Goal: Information Seeking & Learning: Find specific fact

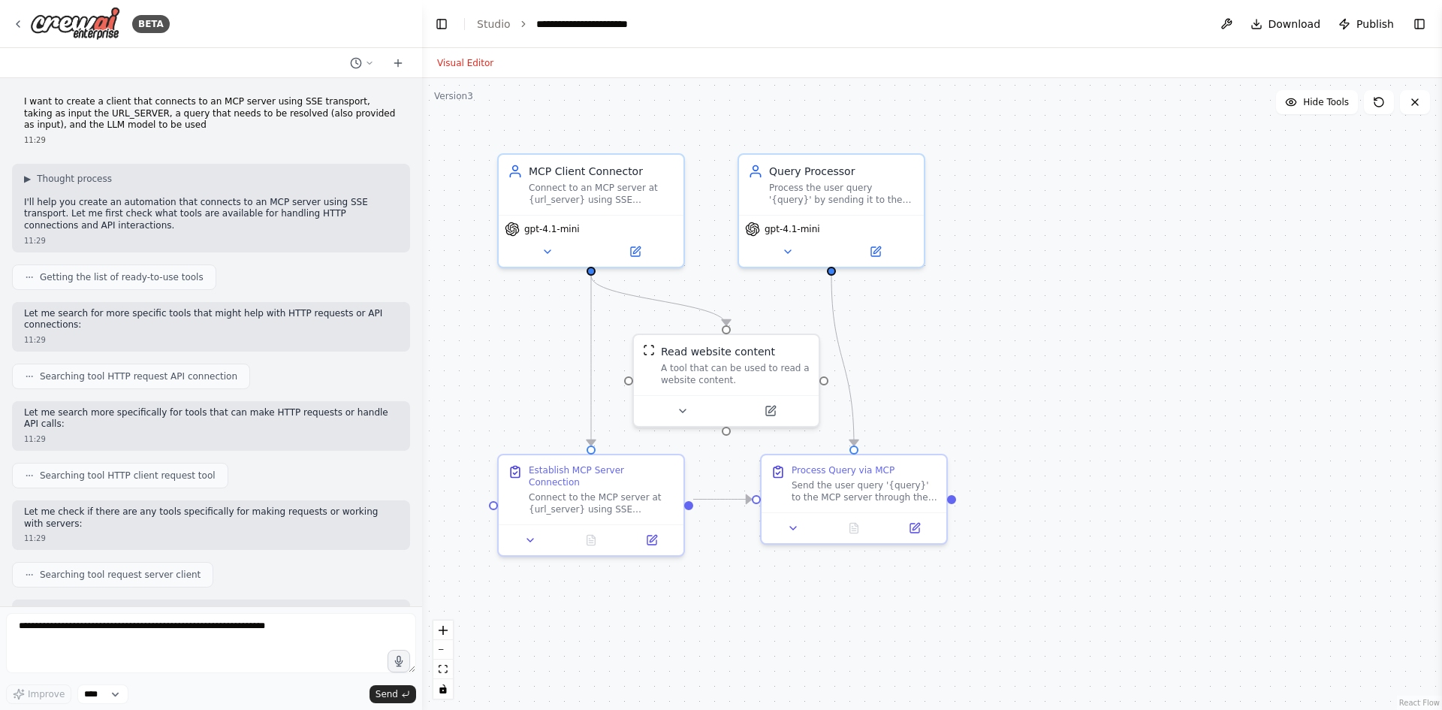
scroll to position [1092, 0]
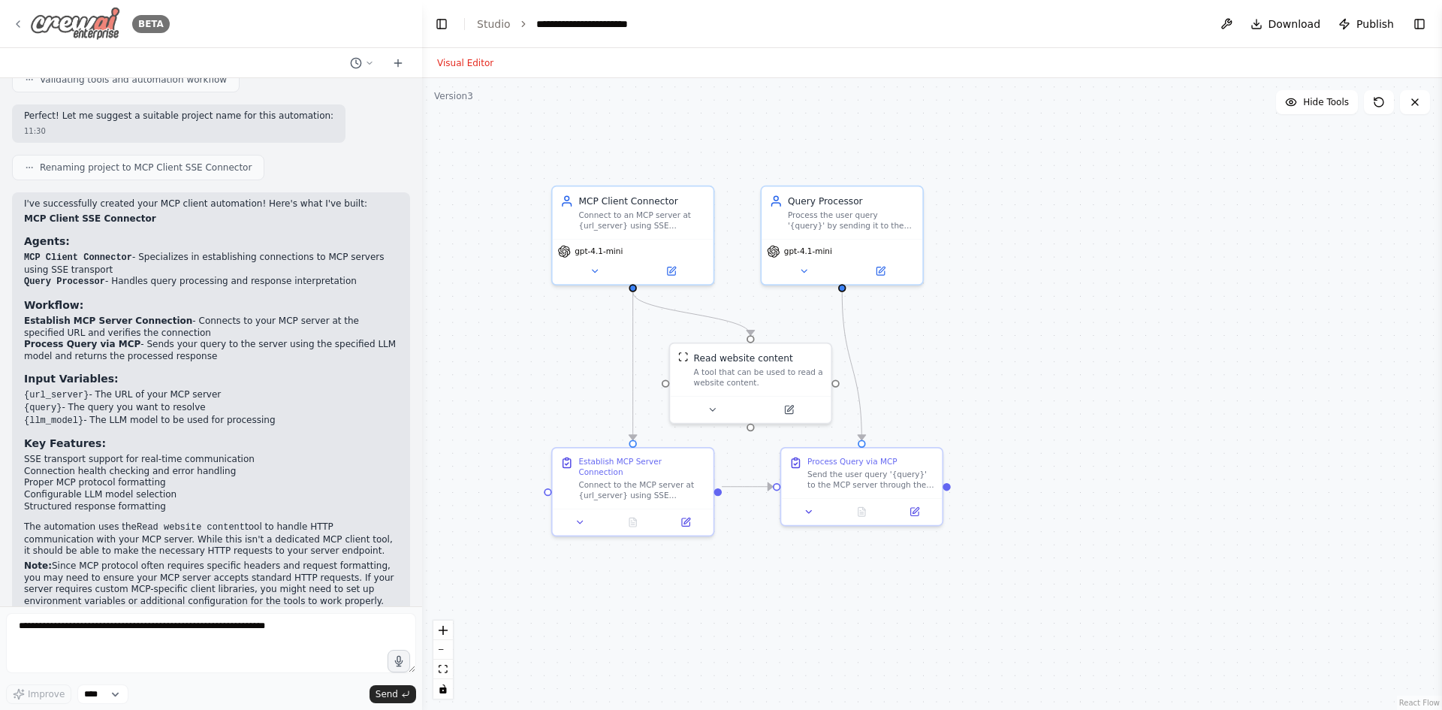
click at [116, 14] on img at bounding box center [75, 24] width 90 height 34
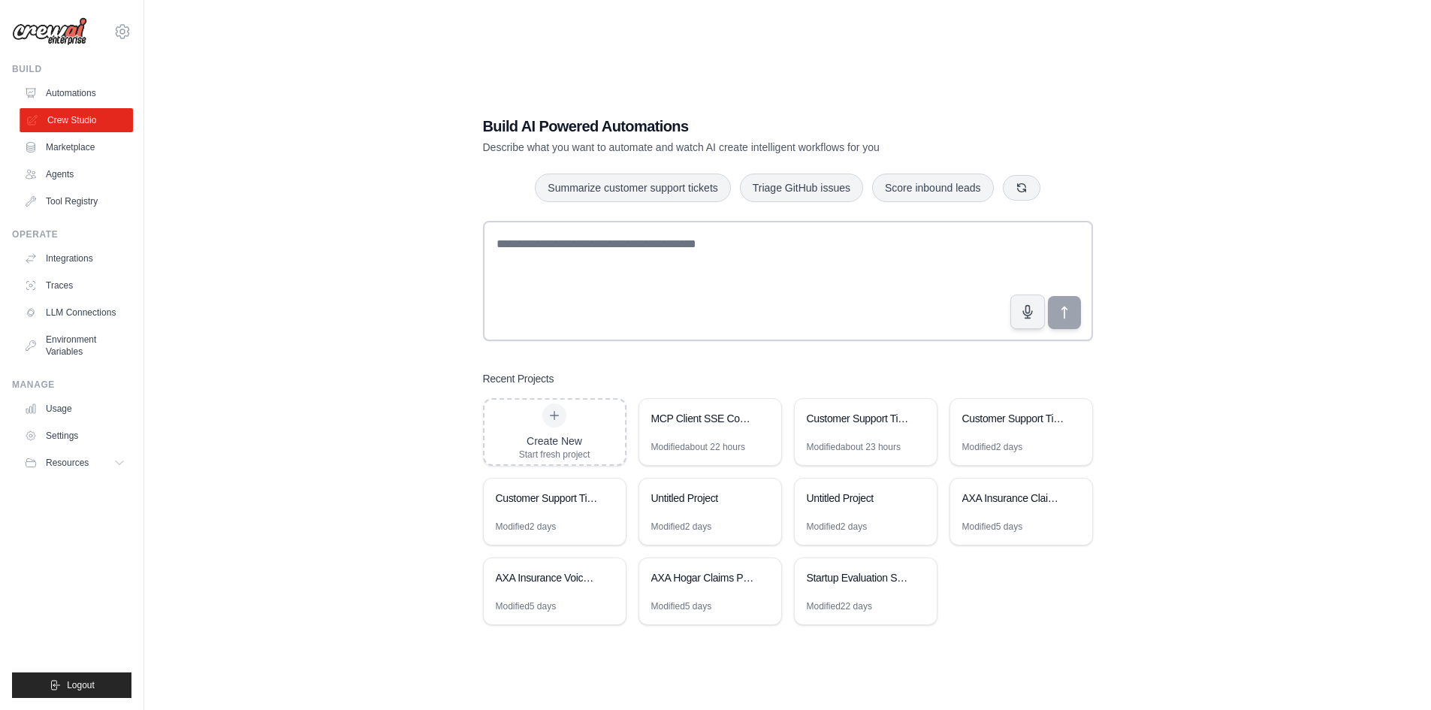
click at [75, 118] on link "Crew Studio" at bounding box center [76, 120] width 113 height 24
click at [47, 677] on button "Logout" at bounding box center [71, 685] width 119 height 26
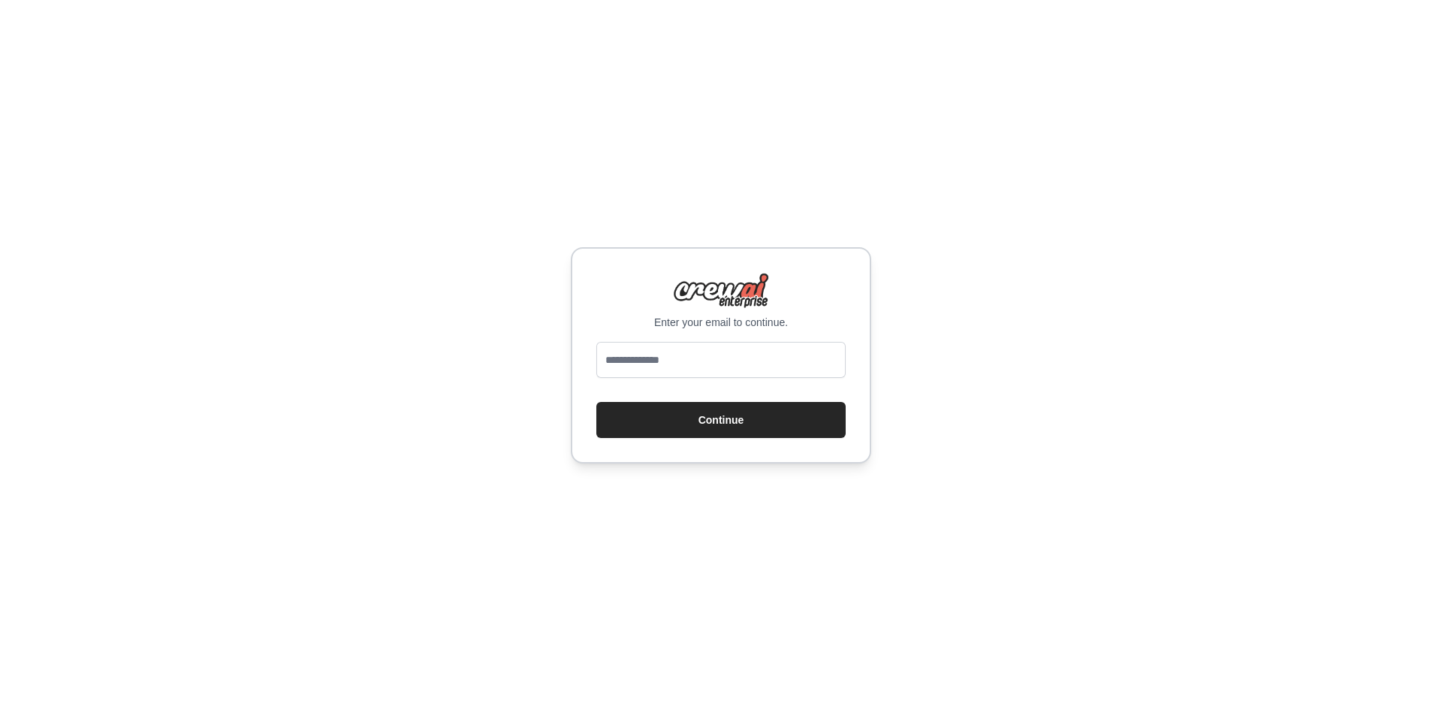
click at [664, 337] on div "Enter your email to continue. Continue" at bounding box center [721, 355] width 300 height 216
click at [664, 365] on input "email" at bounding box center [720, 360] width 249 height 36
type input "**********"
click at [596, 402] on button "Continue" at bounding box center [720, 420] width 249 height 36
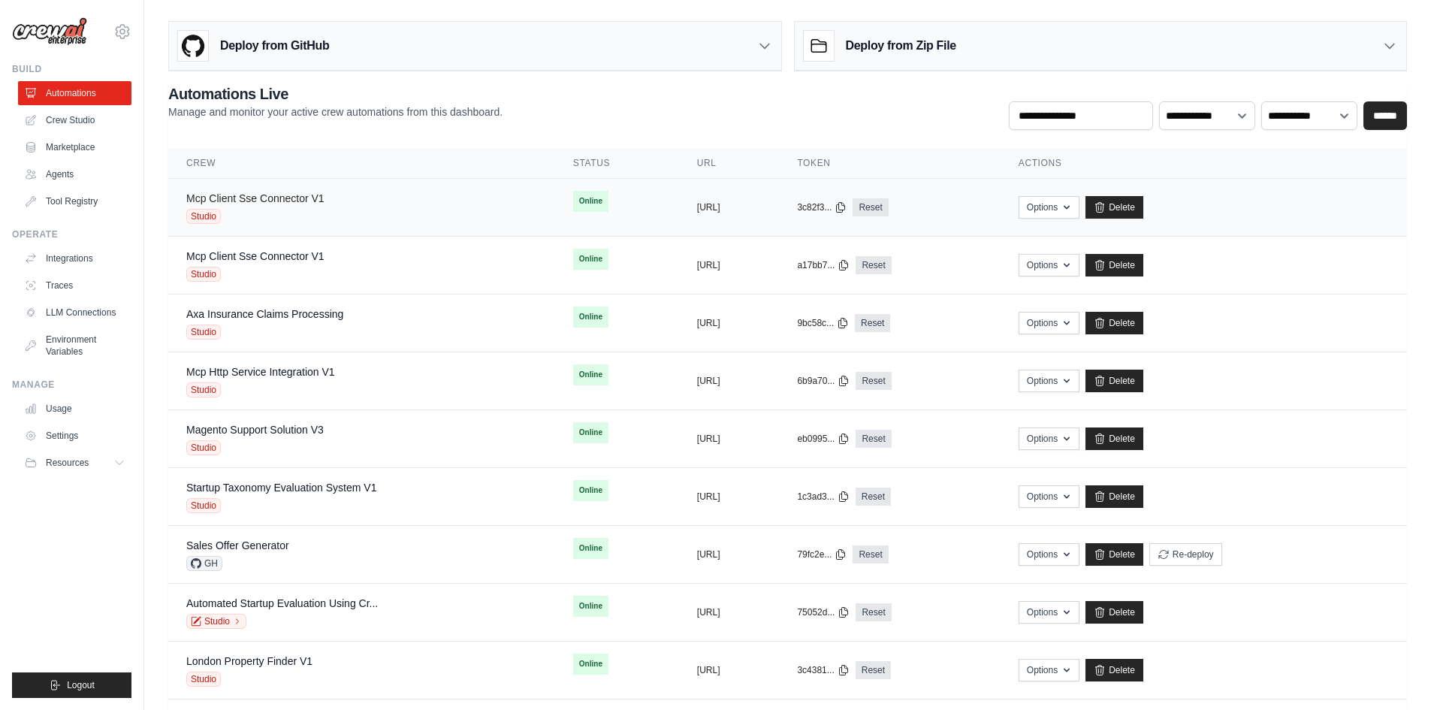
click at [273, 195] on link "Mcp Client Sse Connector V1" at bounding box center [255, 198] width 138 height 12
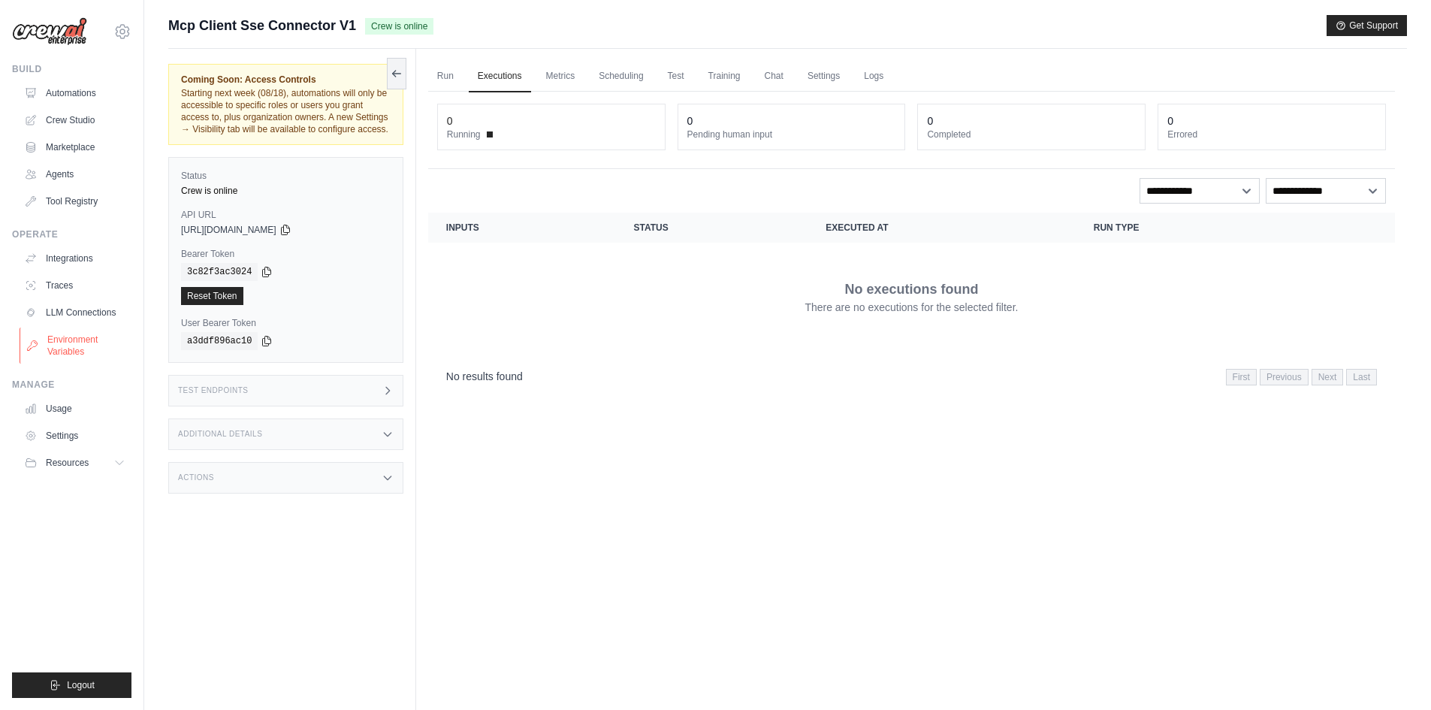
click at [75, 336] on link "Environment Variables" at bounding box center [76, 346] width 113 height 36
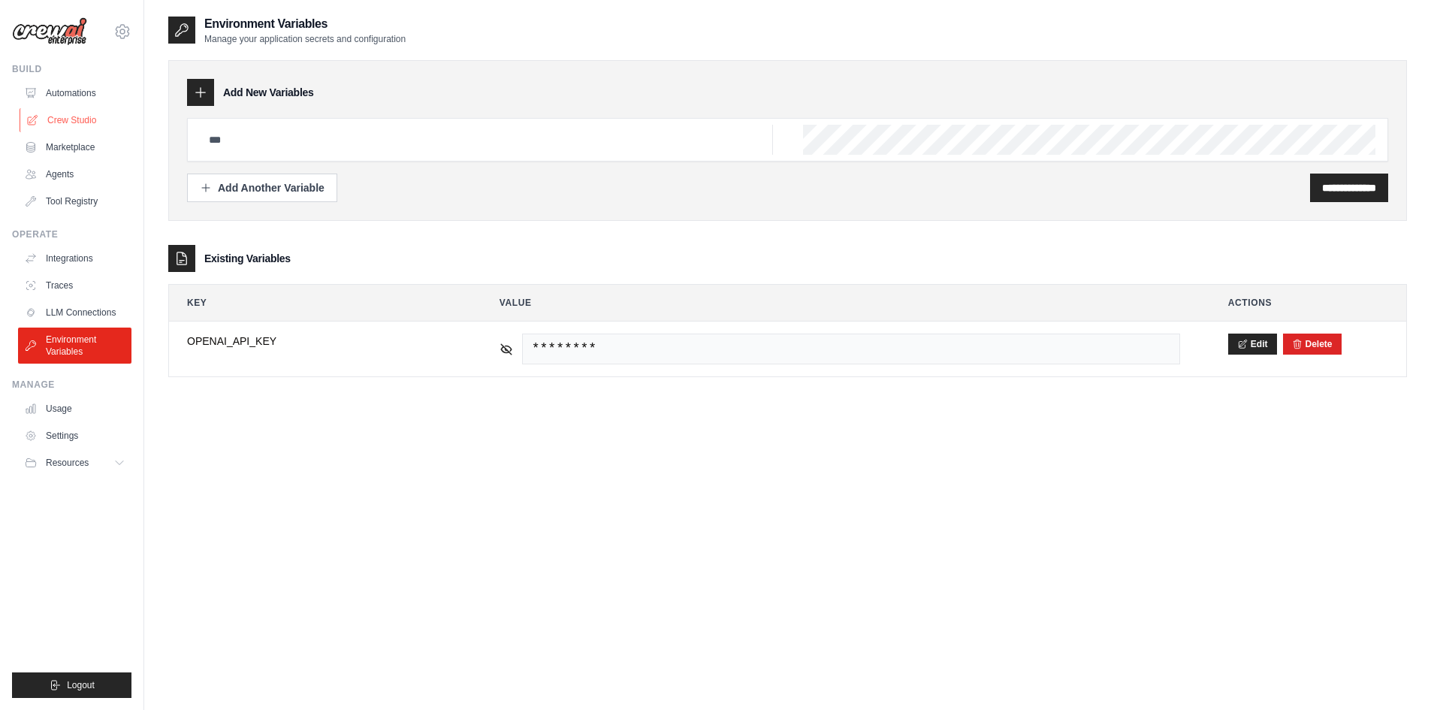
click at [70, 122] on link "Crew Studio" at bounding box center [76, 120] width 113 height 24
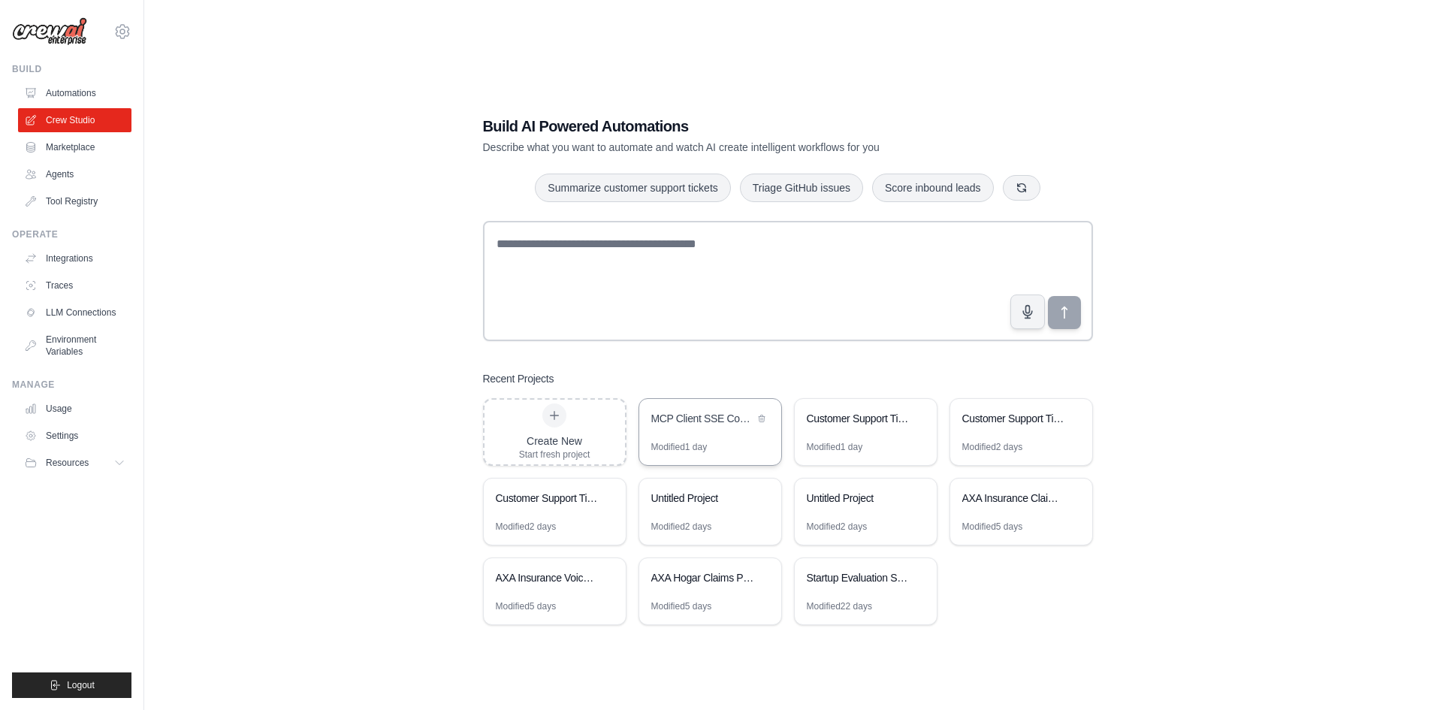
click at [720, 437] on div "MCP Client SSE Connector" at bounding box center [710, 420] width 142 height 42
click at [35, 93] on icon at bounding box center [32, 93] width 12 height 12
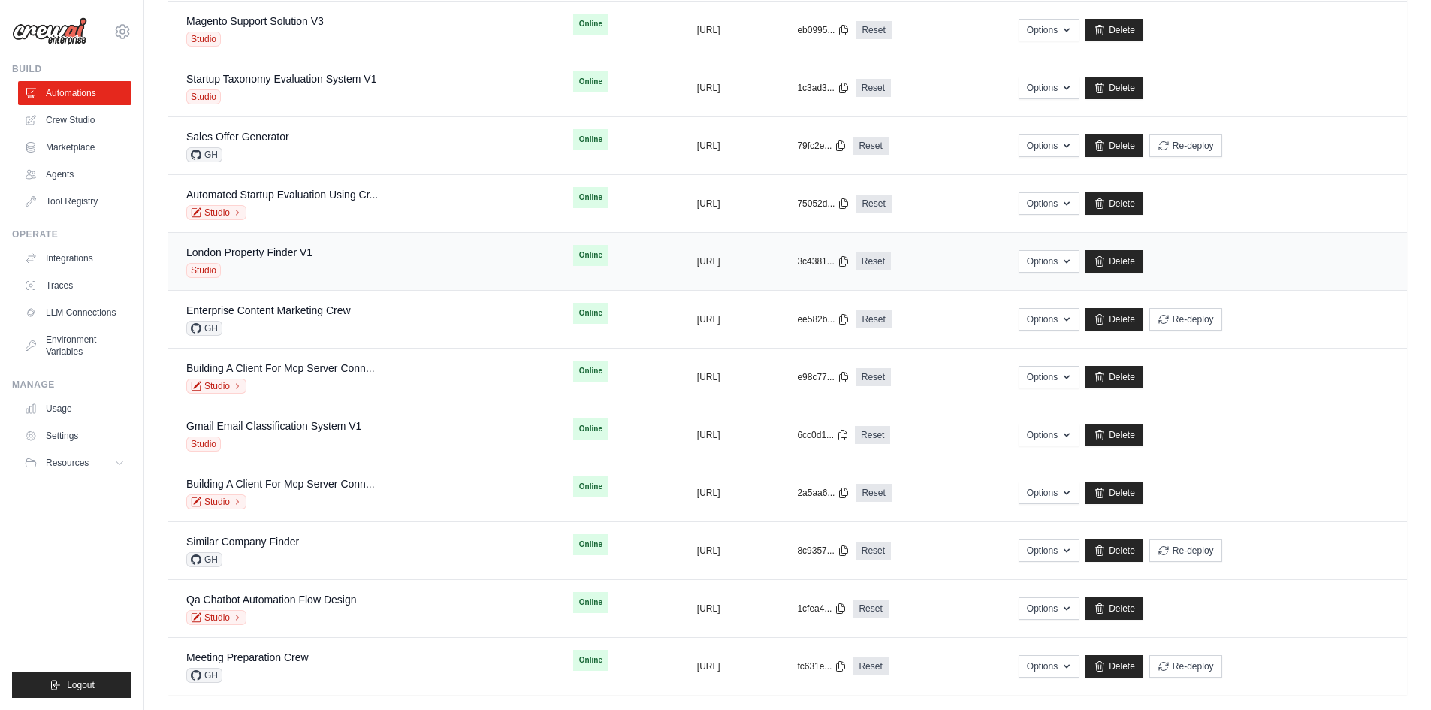
scroll to position [427, 0]
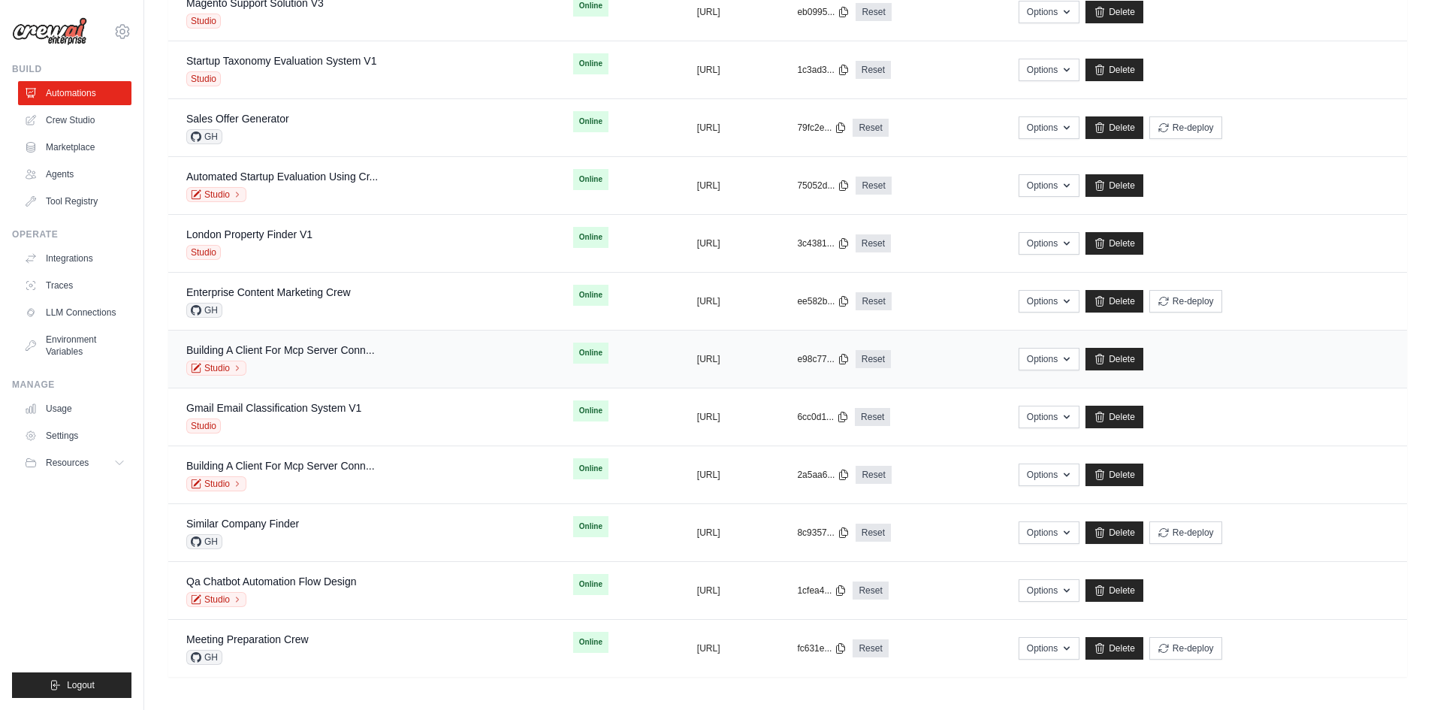
click at [275, 358] on div "Building A Client For Mcp Server Conn... Studio" at bounding box center [280, 359] width 189 height 33
click at [335, 349] on link "Building A Client For Mcp Server Conn..." at bounding box center [280, 350] width 189 height 12
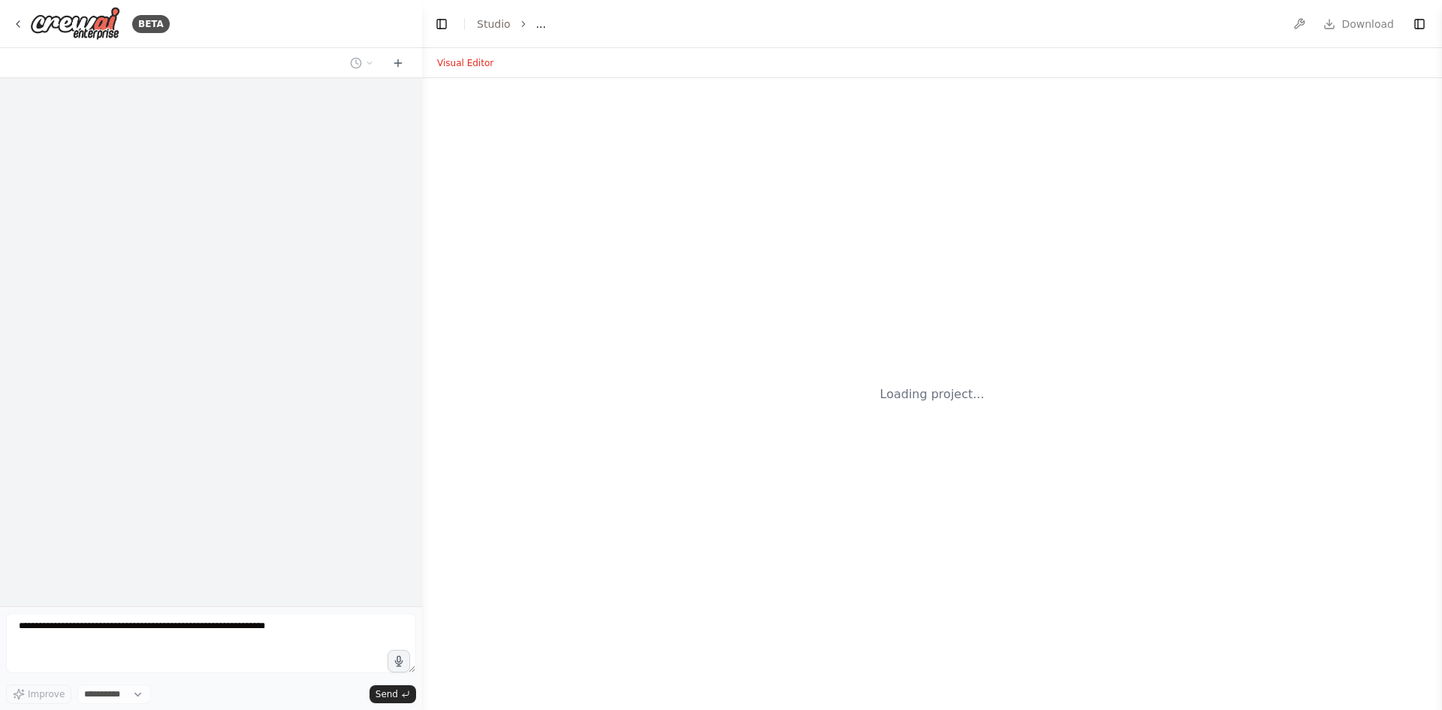
select select "****"
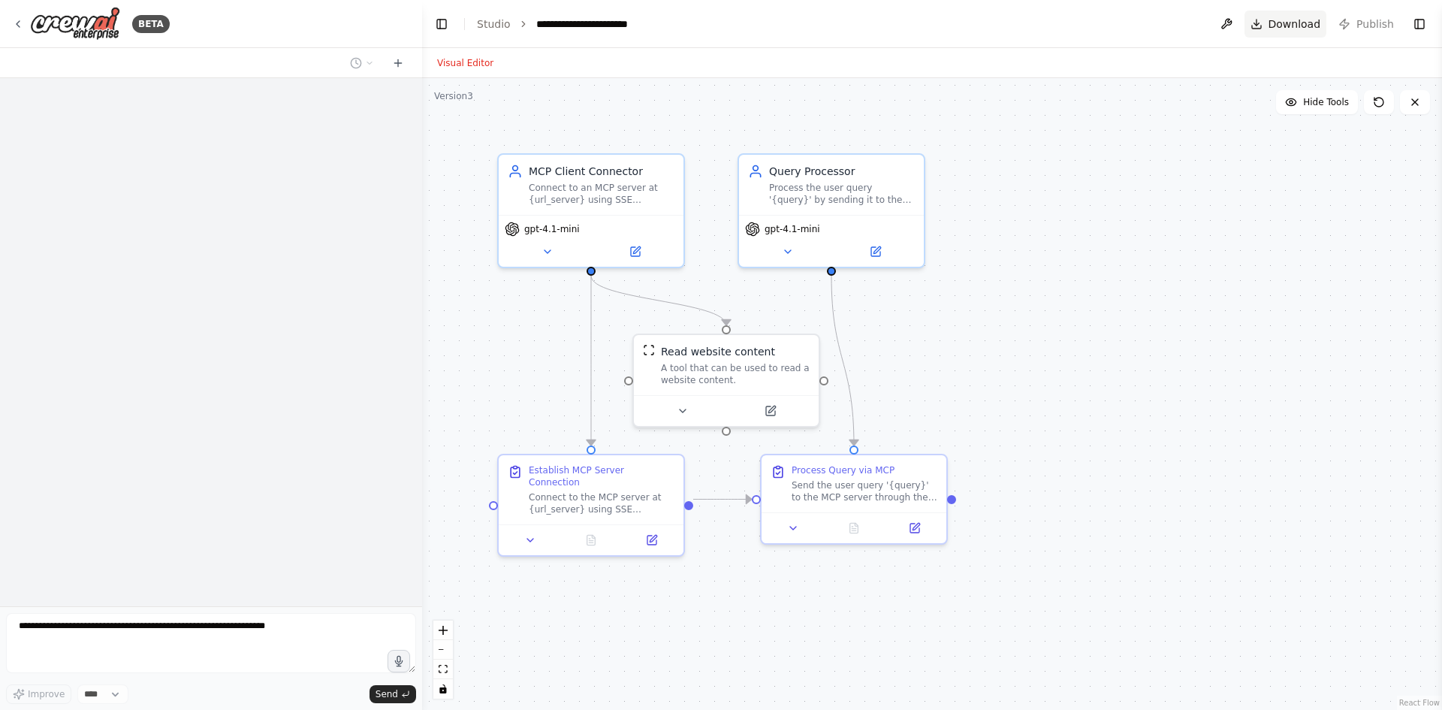
click at [1276, 33] on button "Download" at bounding box center [1286, 24] width 83 height 27
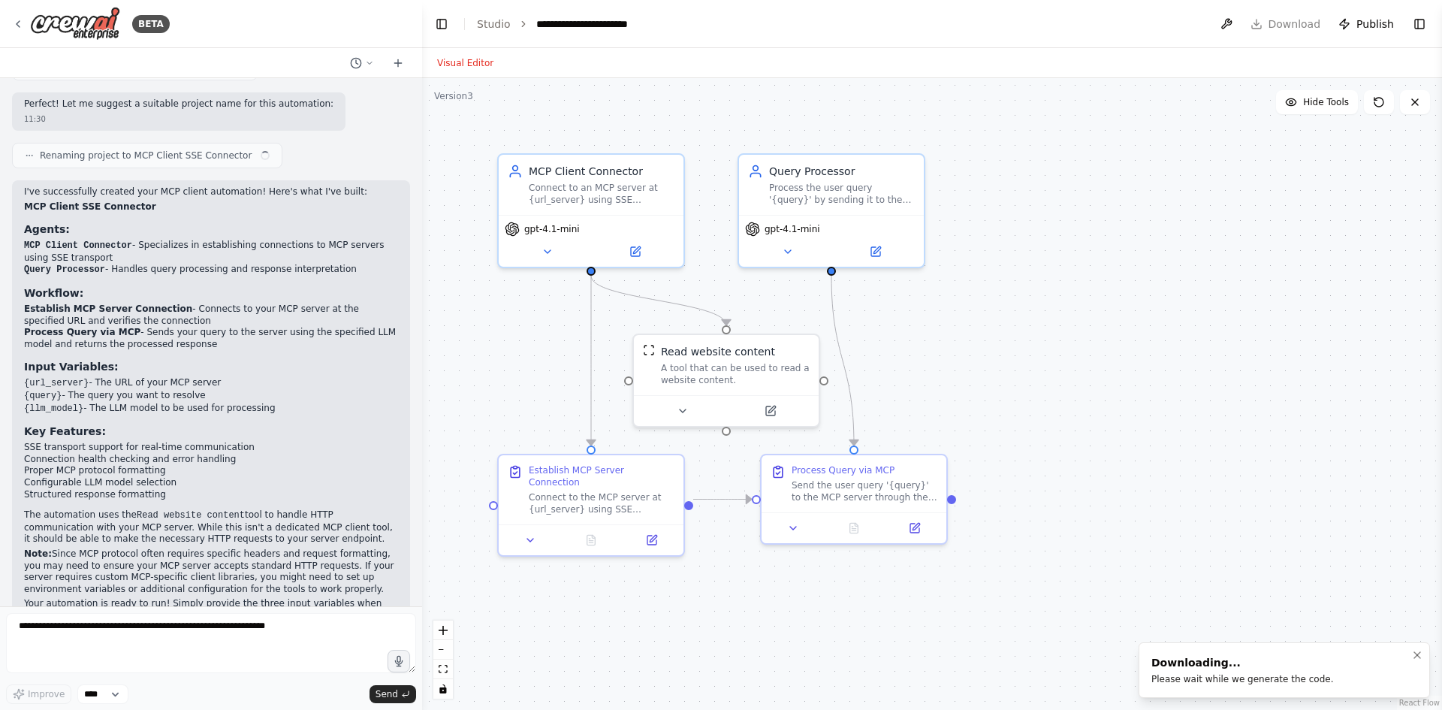
scroll to position [1092, 0]
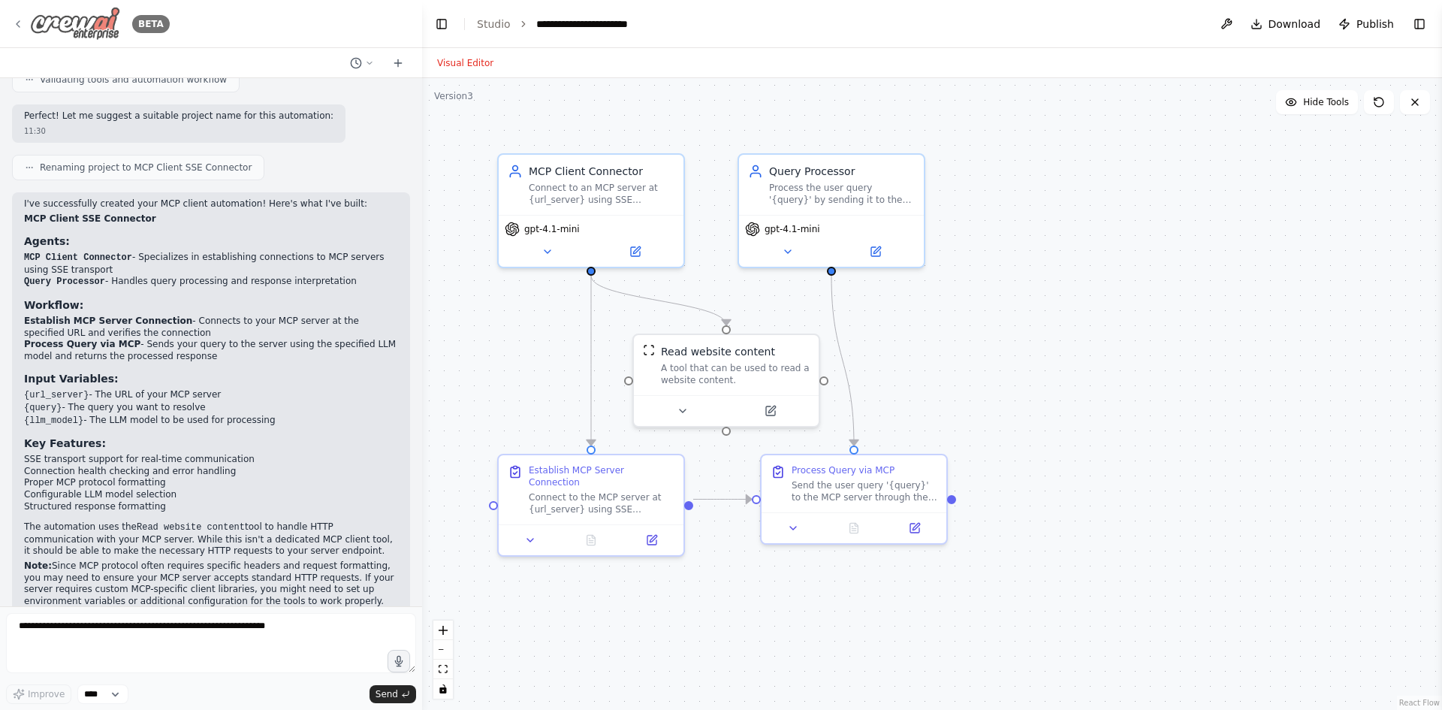
click at [25, 23] on div "BETA" at bounding box center [91, 24] width 158 height 34
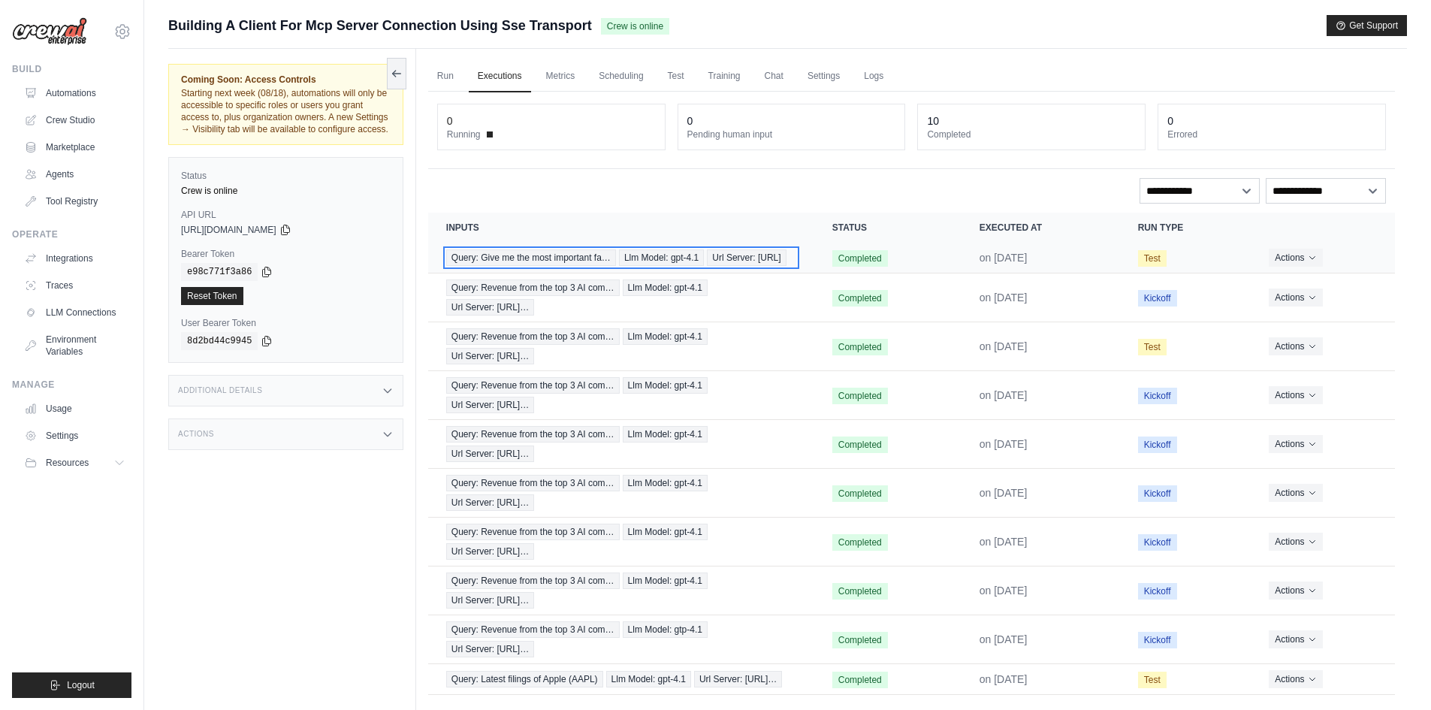
click at [614, 266] on div "Query: Give me the most important fa… Llm Model: gpt-4.1 Url Server: http://loc…" at bounding box center [621, 257] width 350 height 17
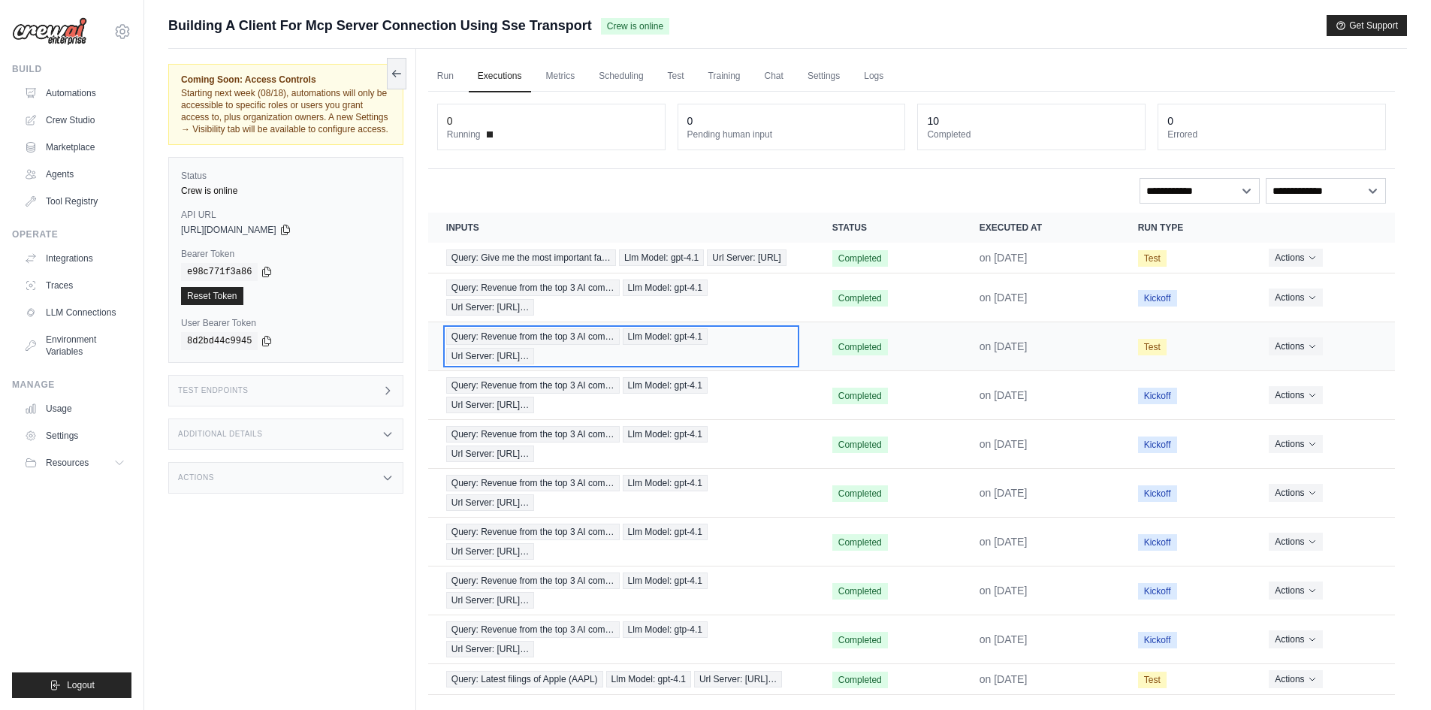
click at [528, 364] on span "Url Server: https://prototypefinancialana…" at bounding box center [490, 356] width 88 height 17
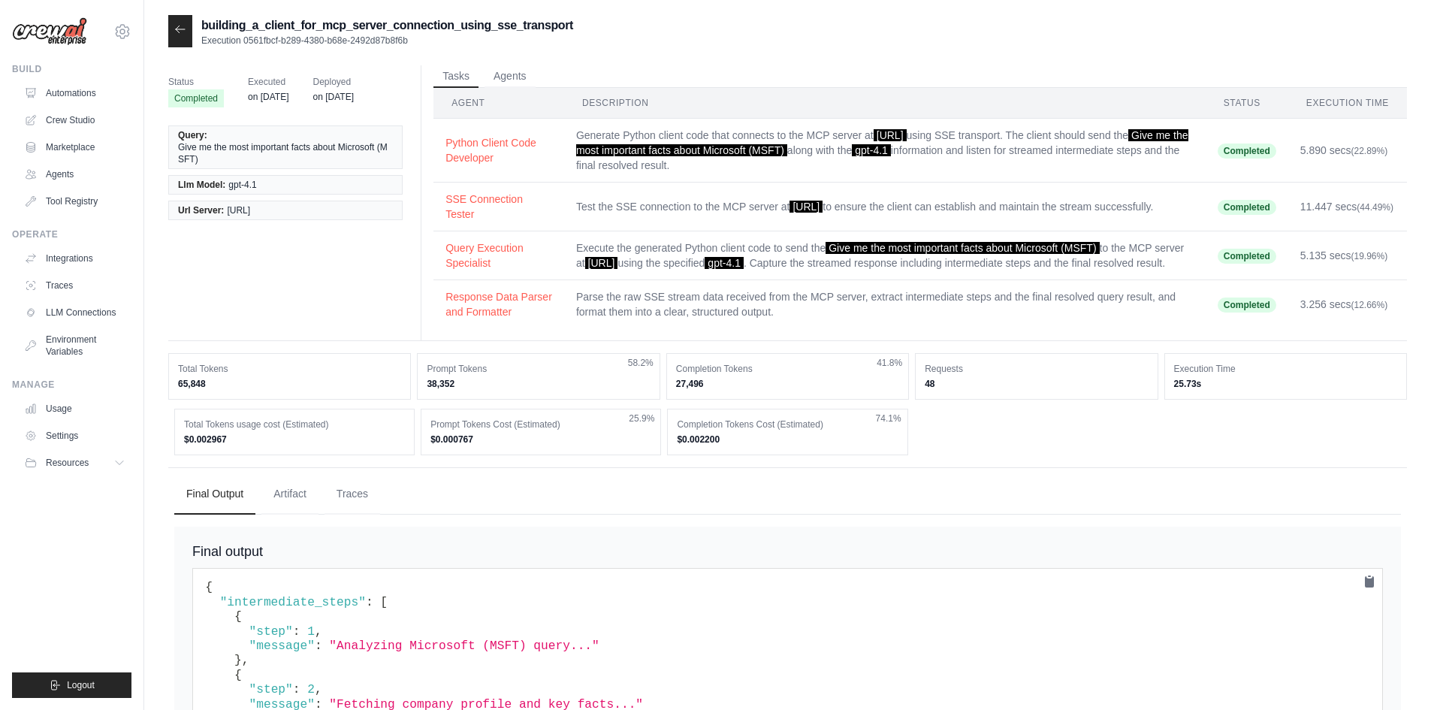
scroll to position [75, 0]
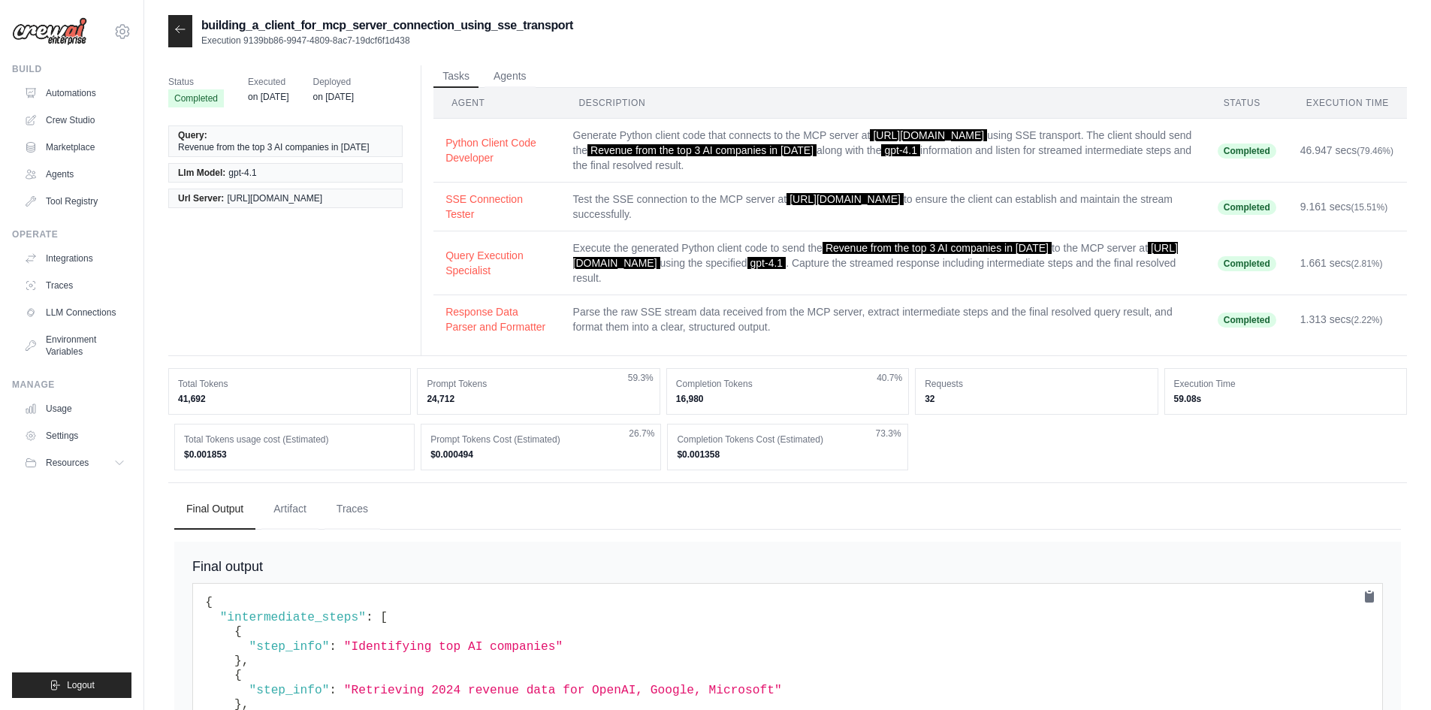
drag, startPoint x: 932, startPoint y: 263, endPoint x: 561, endPoint y: 263, distance: 371.1
click at [573, 263] on span "[URL][DOMAIN_NAME]" at bounding box center [875, 255] width 605 height 27
copy span "[URL][DOMAIN_NAME]"
drag, startPoint x: 980, startPoint y: 151, endPoint x: 588, endPoint y: 166, distance: 391.7
click at [588, 166] on td "Generate Python client code that connects to the MCP server at [URL][DOMAIN_NAM…" at bounding box center [883, 151] width 645 height 64
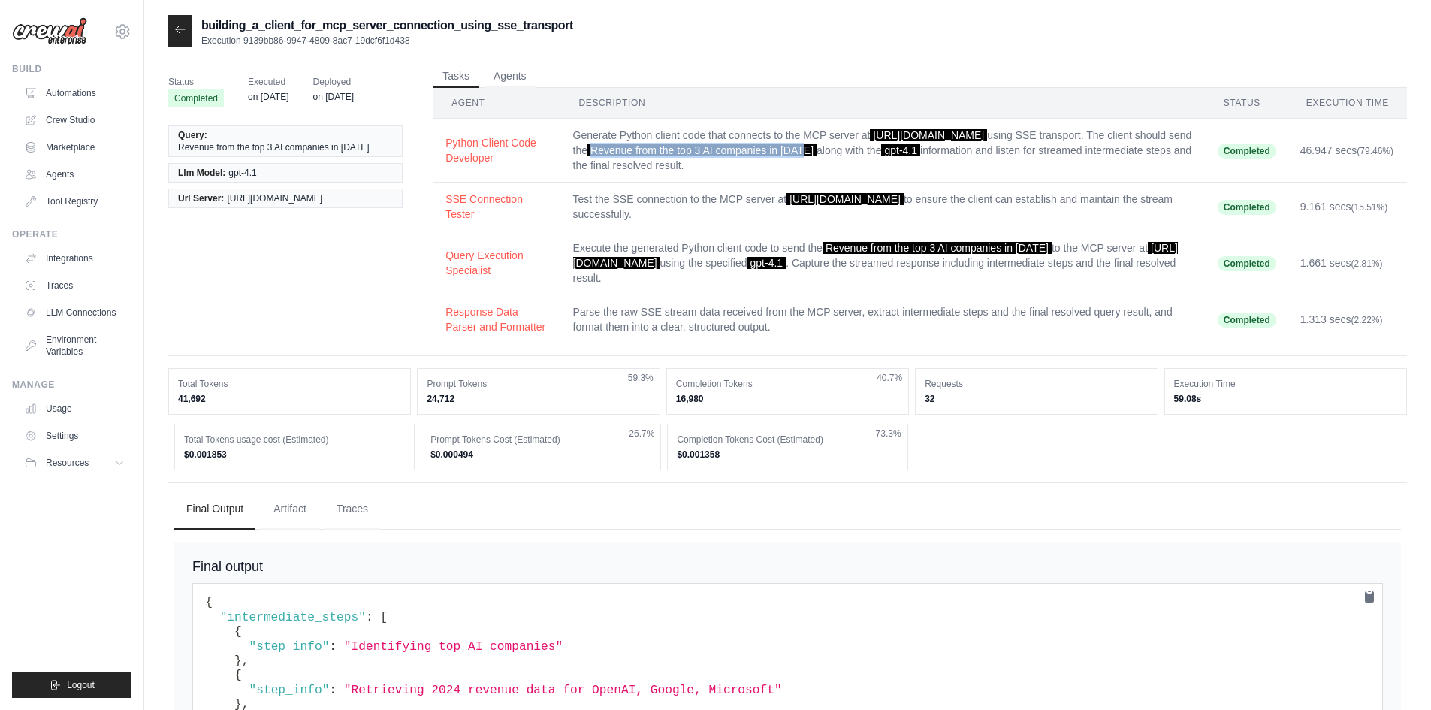
copy span "Revenue from the top 3 AI companies in [DATE]"
